Goal: Find specific page/section: Find specific page/section

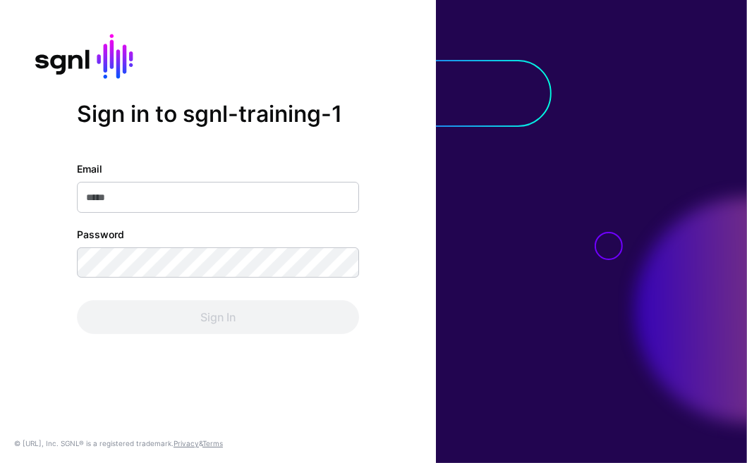
click at [217, 174] on div "Email" at bounding box center [218, 186] width 282 height 51
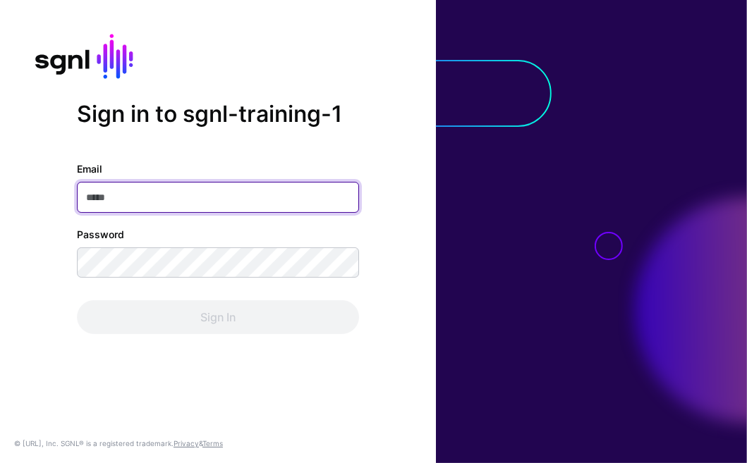
click at [212, 192] on input "Email" at bounding box center [218, 197] width 282 height 31
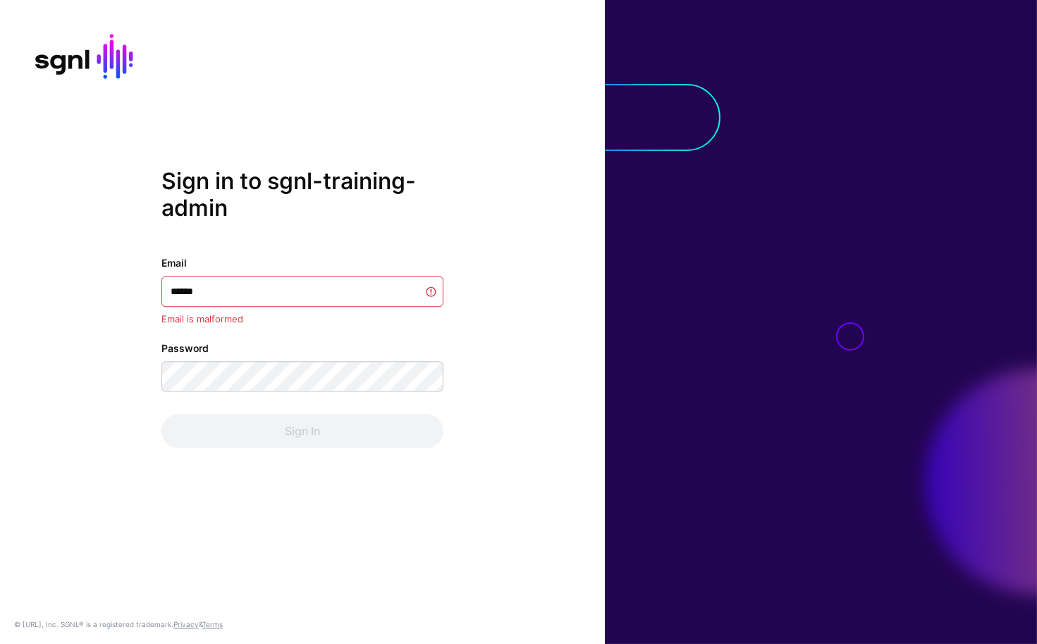
type input "*******"
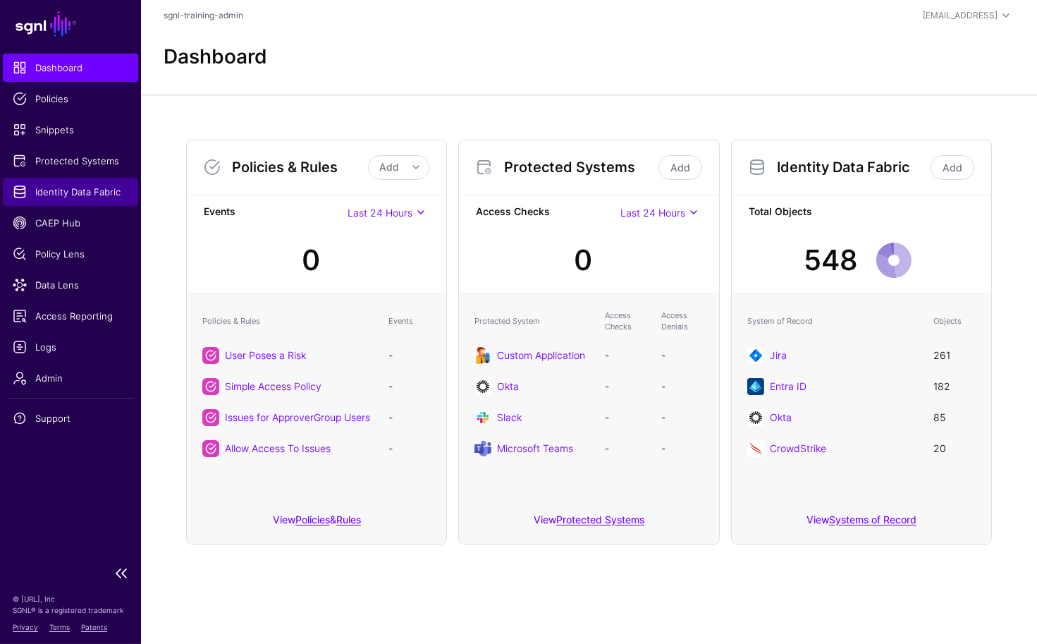
click at [50, 190] on span "Identity Data Fabric" at bounding box center [71, 192] width 116 height 14
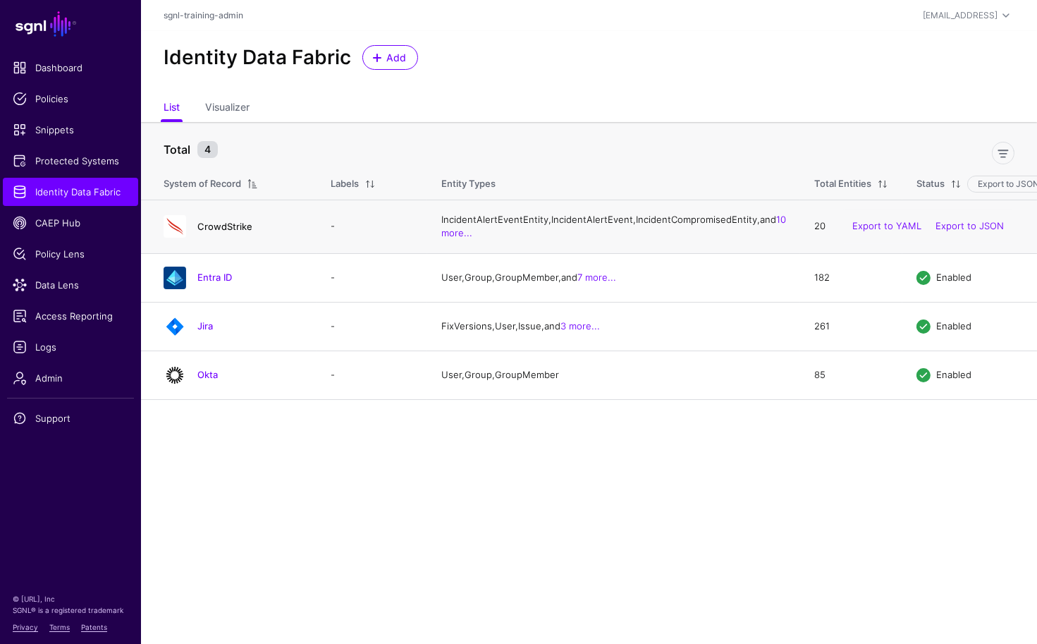
click at [211, 232] on link "CrowdStrike" at bounding box center [224, 226] width 55 height 11
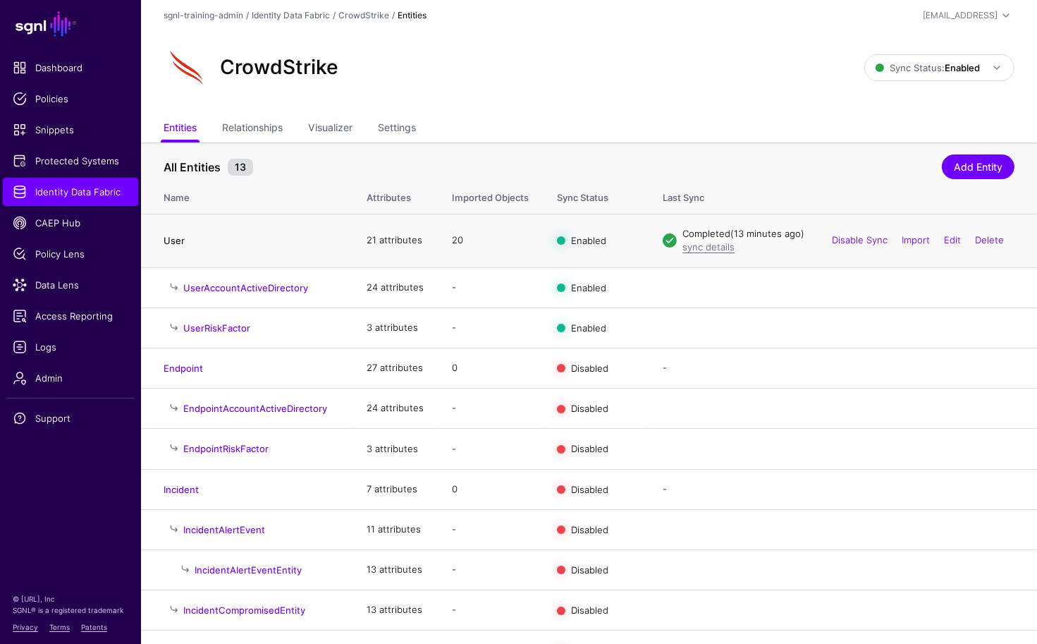
click at [181, 240] on link "User" at bounding box center [174, 240] width 21 height 11
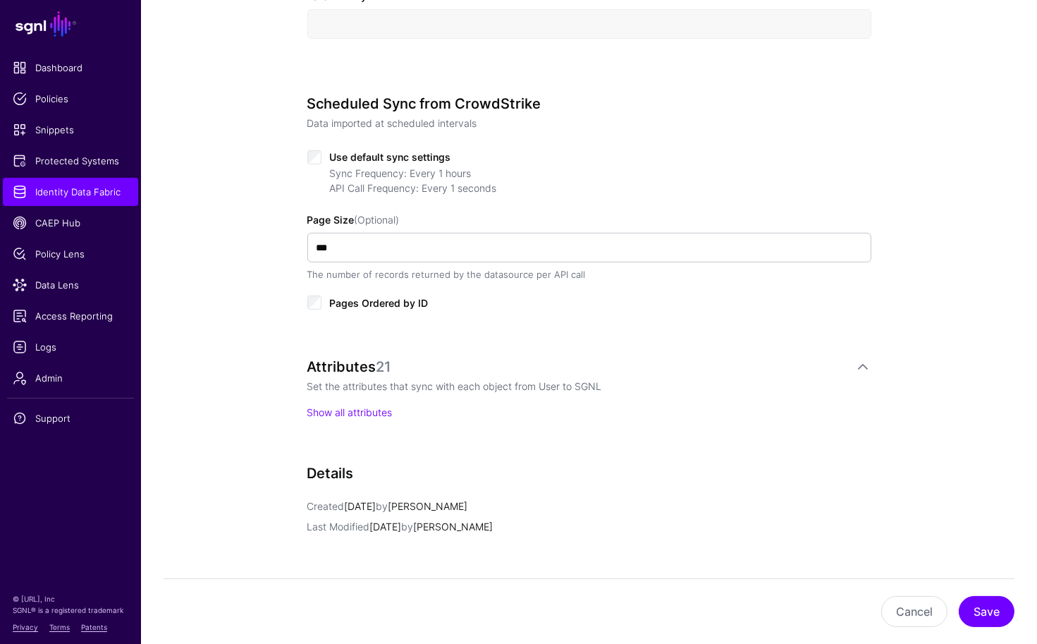
scroll to position [805, 0]
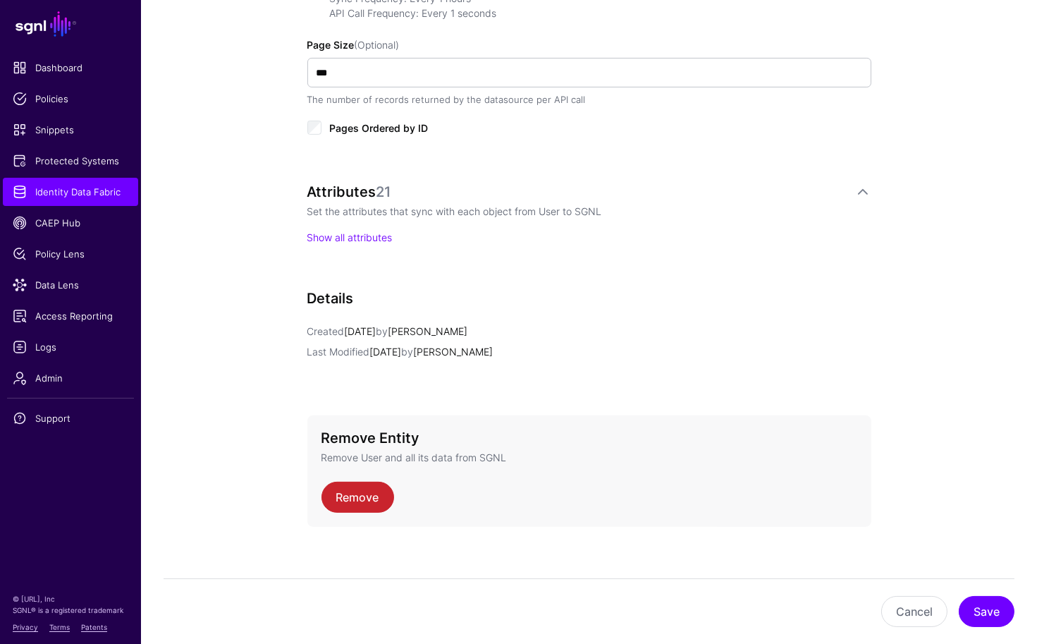
click at [367, 223] on div "Attributes 21 Set the attributes that sync with each object from User to SGNL S…" at bounding box center [589, 213] width 564 height 61
click at [367, 231] on link "Show all attributes" at bounding box center [349, 237] width 85 height 12
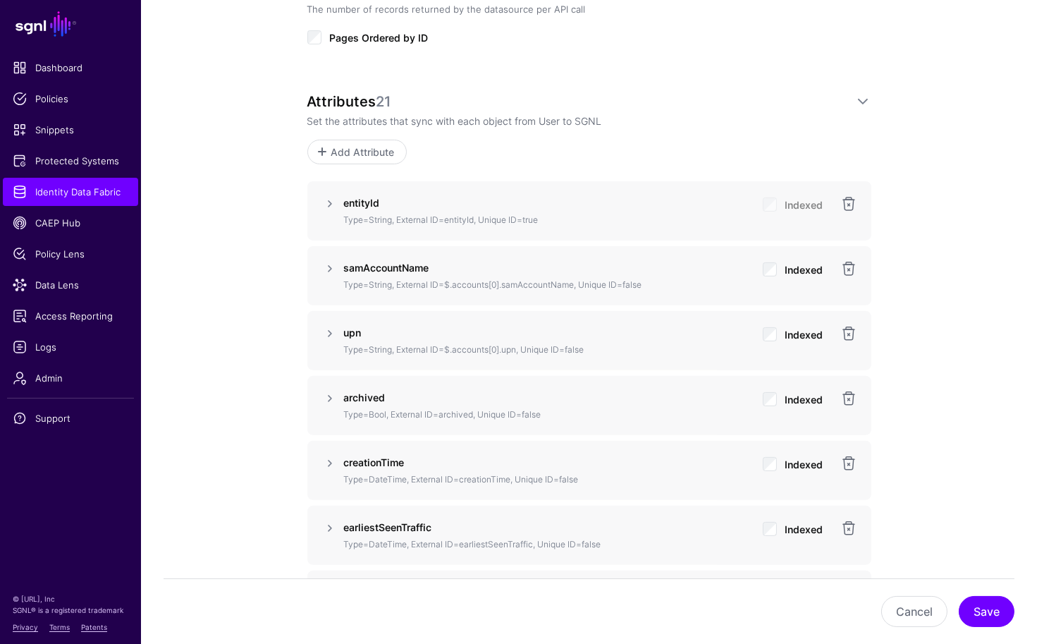
scroll to position [904, 0]
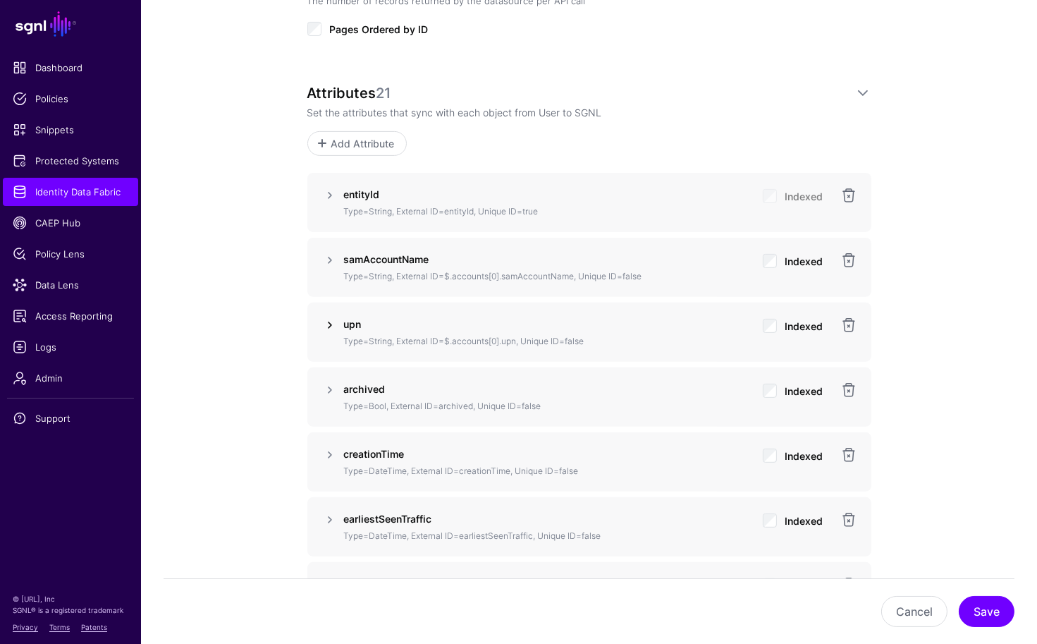
click at [325, 321] on link at bounding box center [329, 325] width 17 height 17
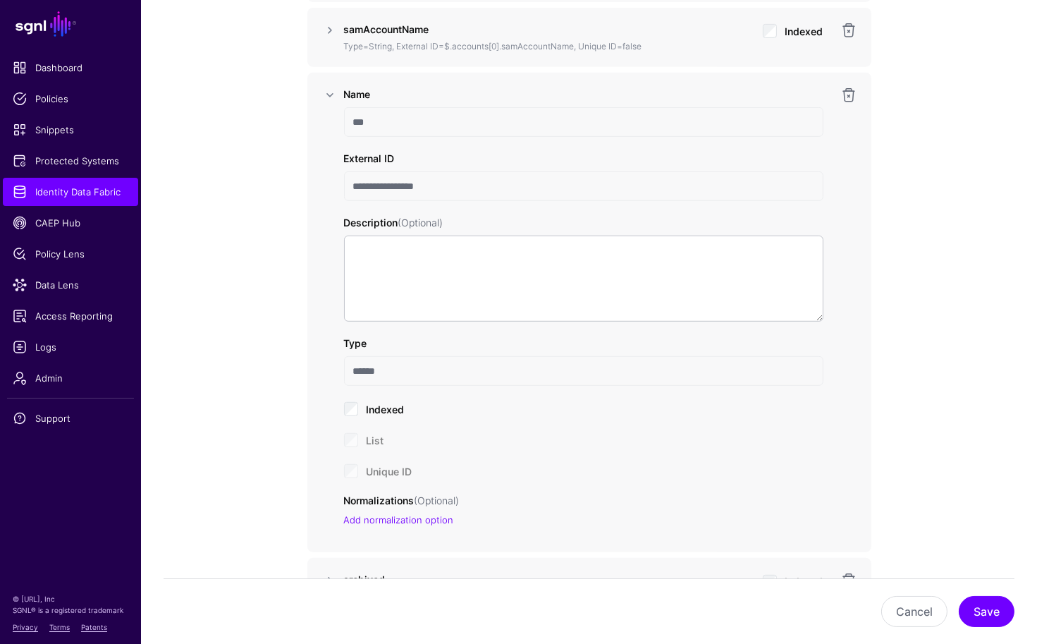
scroll to position [1131, 0]
